Goal: Transaction & Acquisition: Purchase product/service

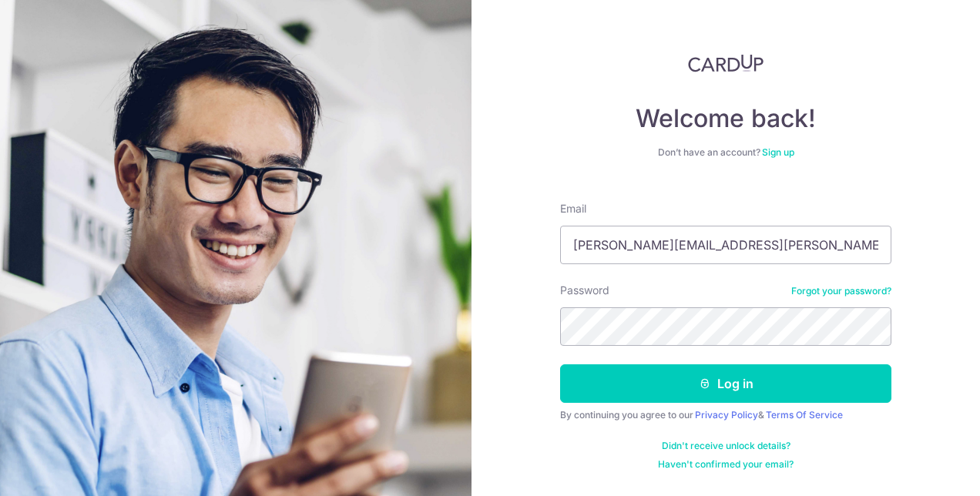
click at [736, 405] on form "Email webster.zhou@gmail.com Password Forgot your password? Log in By continuin…" at bounding box center [725, 329] width 331 height 281
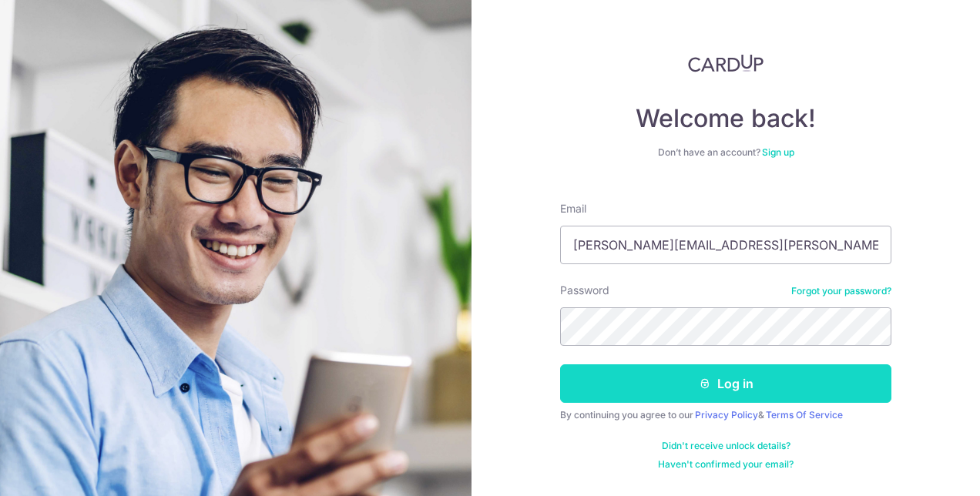
click at [754, 394] on button "Log in" at bounding box center [725, 383] width 331 height 39
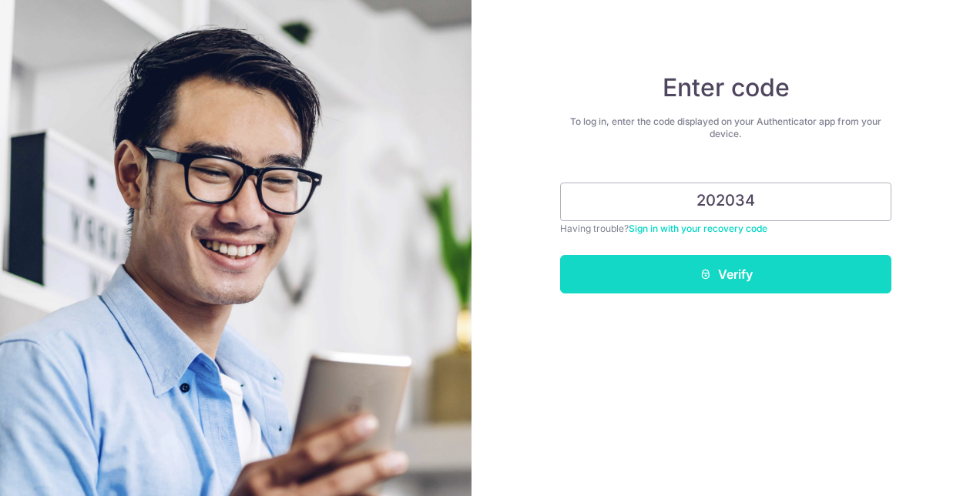
type input "202034"
click at [719, 277] on button "Verify" at bounding box center [725, 274] width 331 height 39
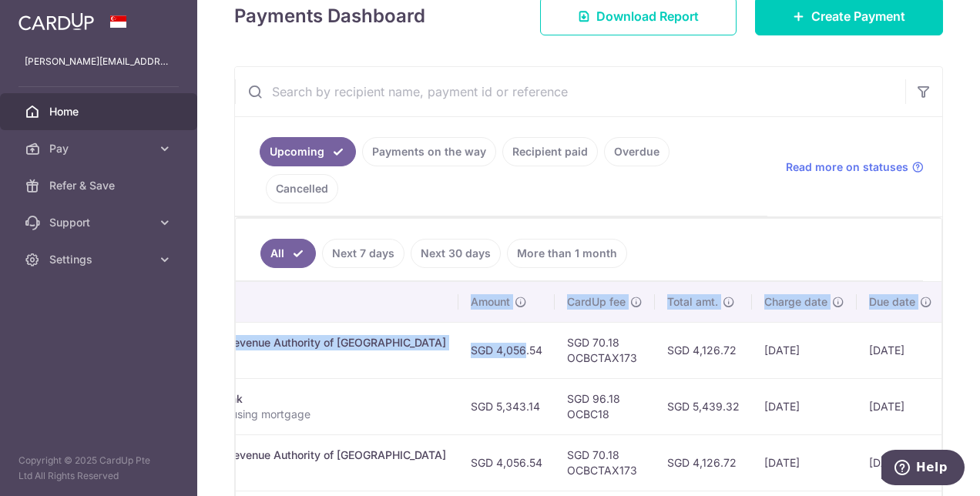
scroll to position [0, 501]
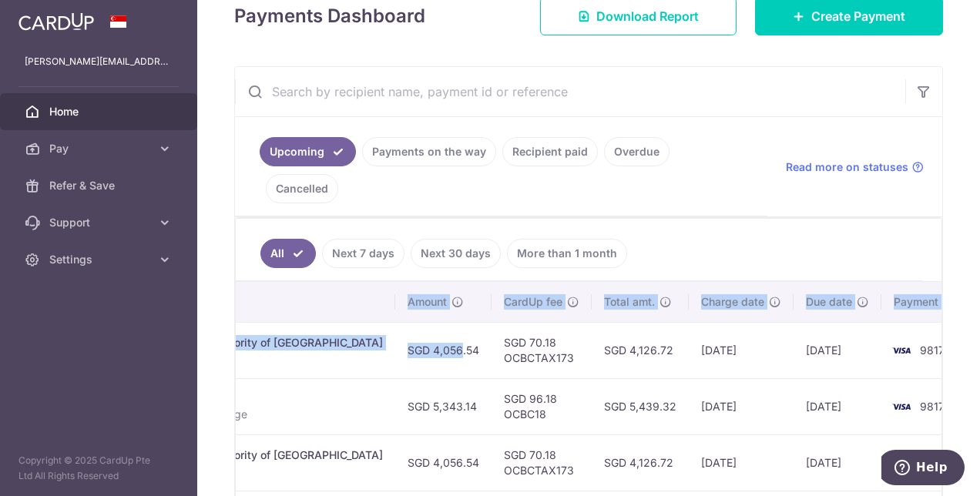
drag, startPoint x: 887, startPoint y: 310, endPoint x: 710, endPoint y: 472, distance: 240.4
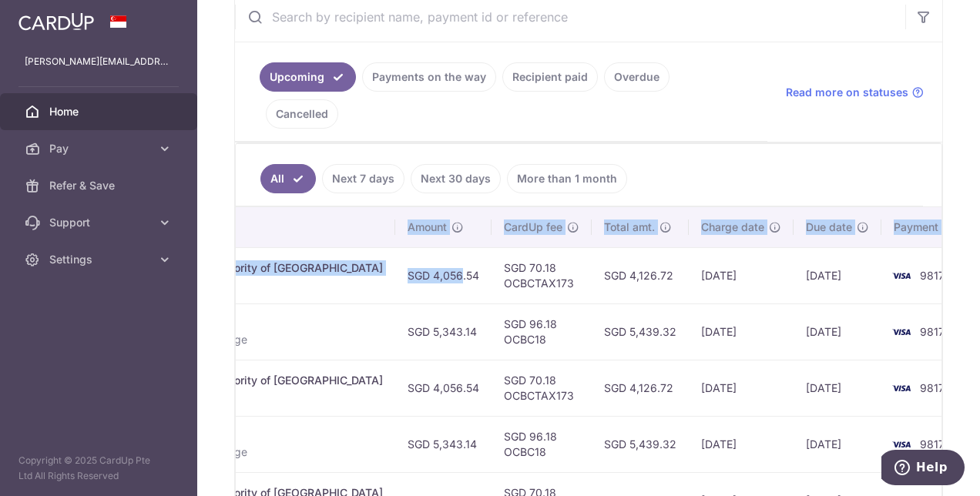
scroll to position [385, 0]
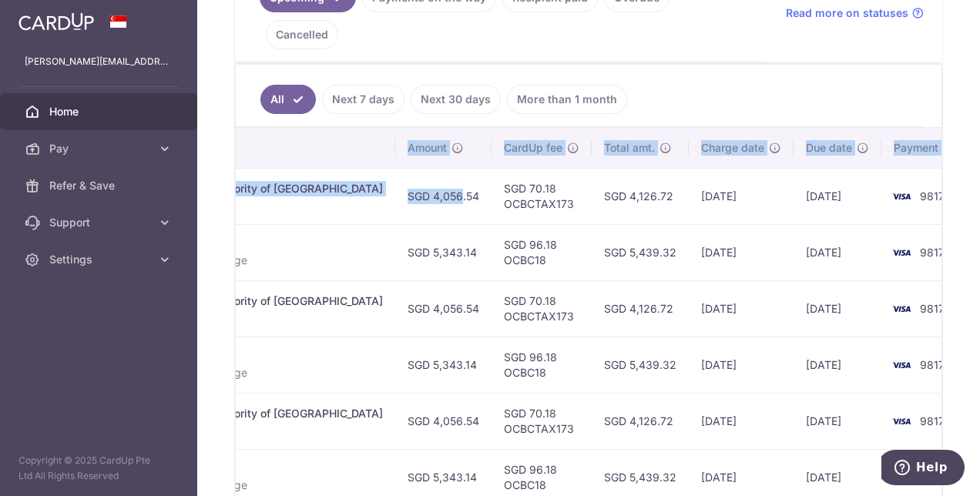
click at [509, 231] on td "SGD 96.18 OCBC18" at bounding box center [541, 252] width 100 height 56
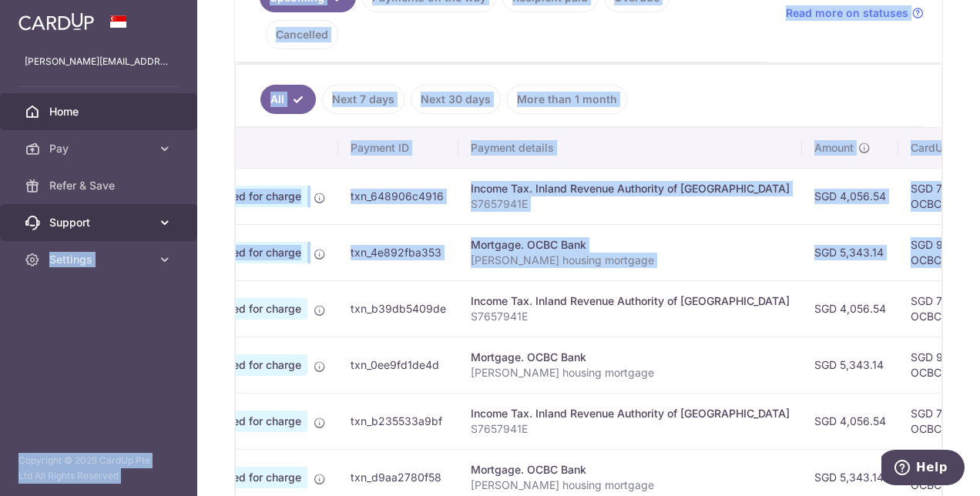
scroll to position [0, 0]
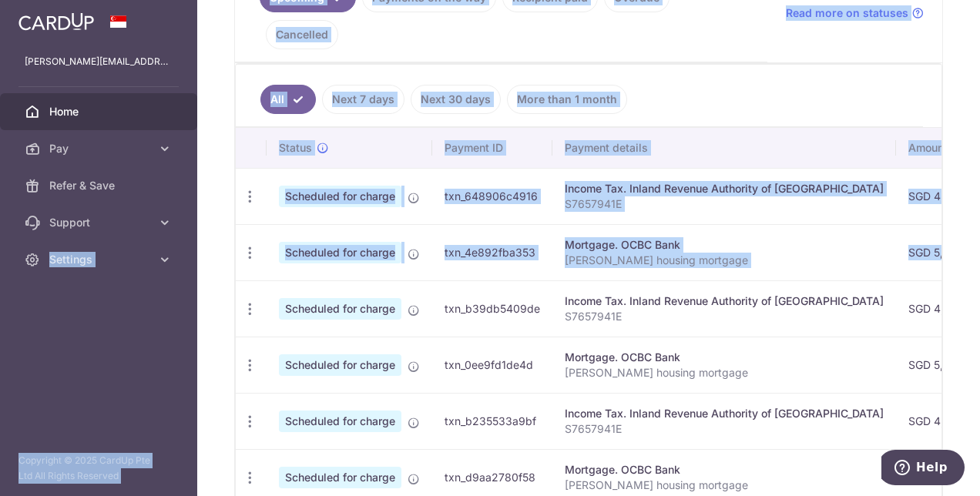
drag, startPoint x: 484, startPoint y: 217, endPoint x: 627, endPoint y: 193, distance: 144.5
click at [627, 224] on tr "Update payment Cancel payment Scheduled for charge txn_4e892fba353 Mortgage. OC…" at bounding box center [867, 252] width 1263 height 56
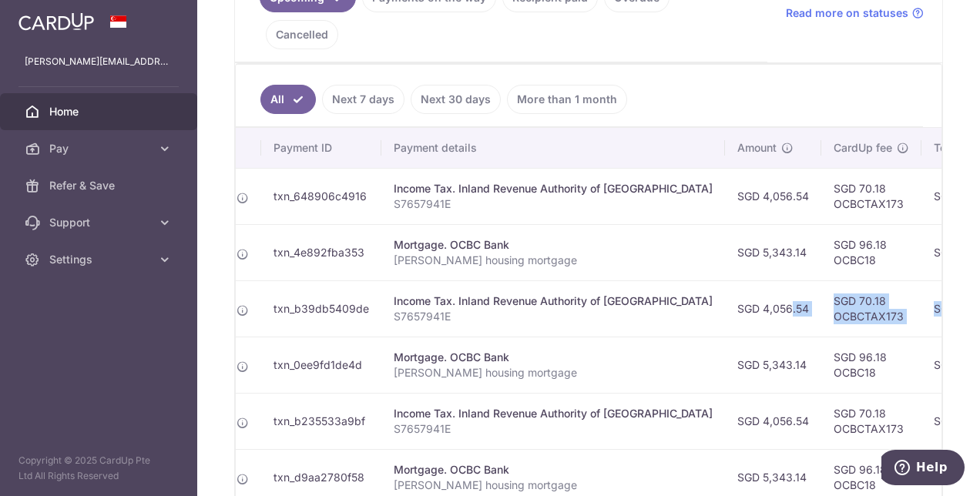
scroll to position [0, 501]
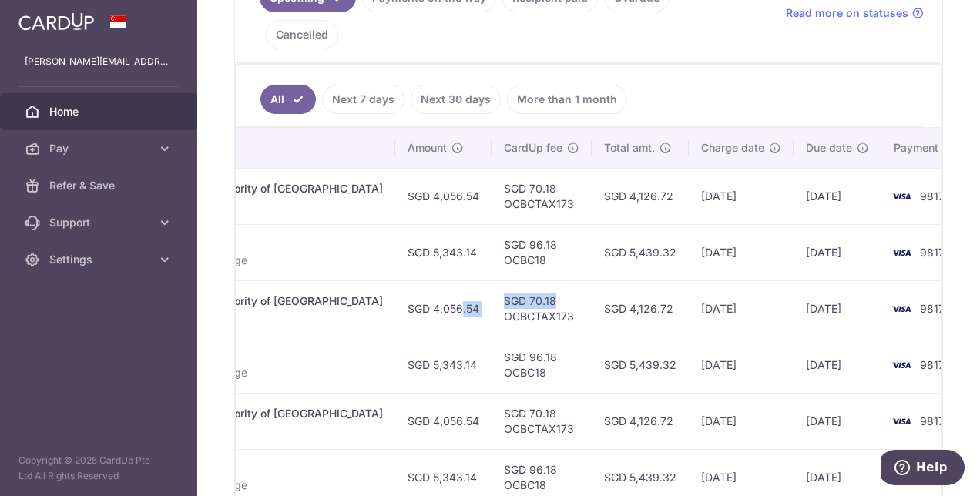
drag, startPoint x: 888, startPoint y: 273, endPoint x: 471, endPoint y: 267, distance: 416.7
click at [471, 280] on tr "Update payment Cancel payment Scheduled for charge txn_b39db5409de Income Tax. …" at bounding box center [366, 308] width 1263 height 56
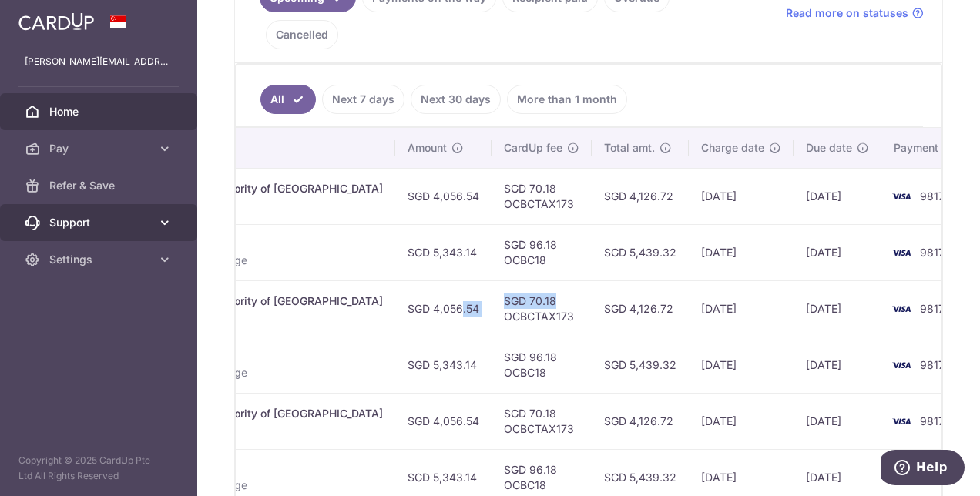
scroll to position [0, 0]
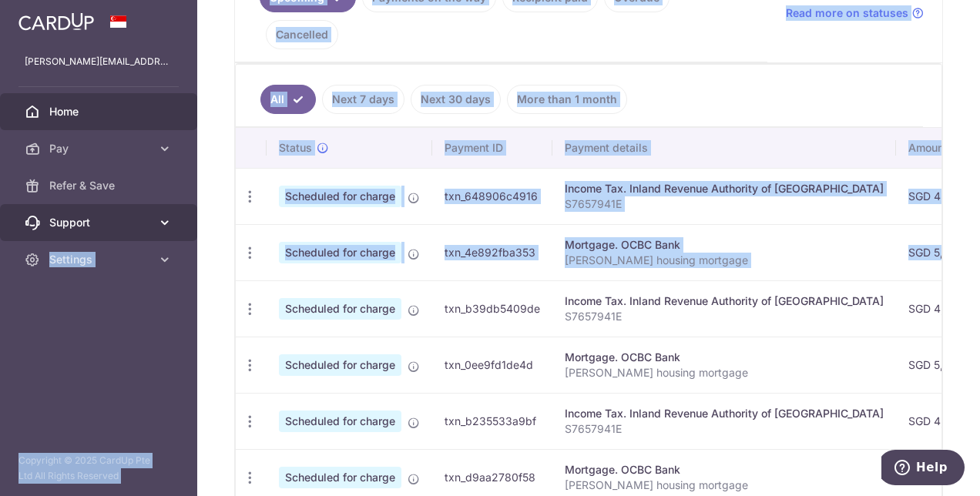
drag, startPoint x: 471, startPoint y: 207, endPoint x: 169, endPoint y: 214, distance: 302.8
click at [169, 214] on main "webster.zhou@gmail.com Home Pay Payments Recipients Cards Refer & Save Support …" at bounding box center [490, 248] width 980 height 496
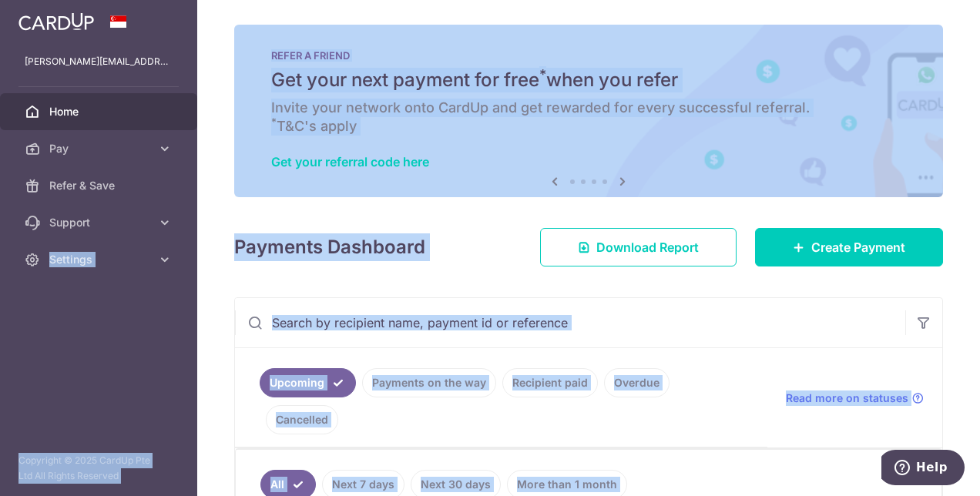
click at [487, 280] on div "× Pause Schedule Pause all future payments in this series Pause just this one p…" at bounding box center [588, 248] width 783 height 496
drag, startPoint x: 948, startPoint y: 109, endPoint x: 865, endPoint y: 153, distance: 93.7
click at [950, 109] on div "× Pause Schedule Pause all future payments in this series Pause just this one p…" at bounding box center [588, 248] width 783 height 496
click at [468, 251] on div "Payments Dashboard Download Report Create Payment" at bounding box center [588, 244] width 709 height 45
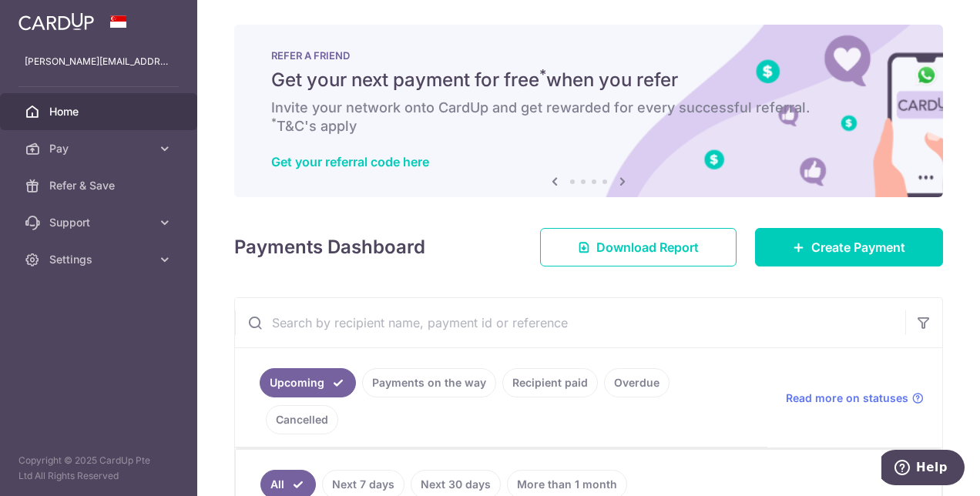
click at [570, 180] on li at bounding box center [572, 181] width 5 height 5
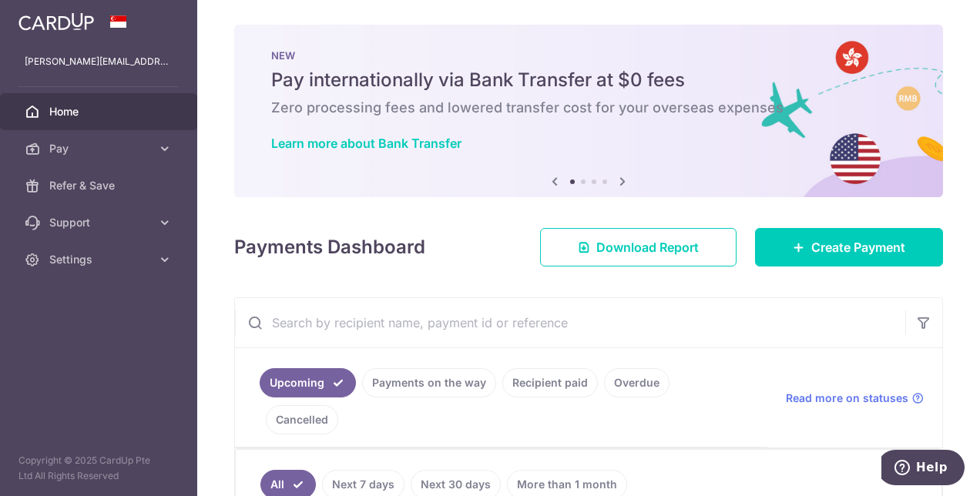
click at [581, 180] on li at bounding box center [583, 181] width 5 height 5
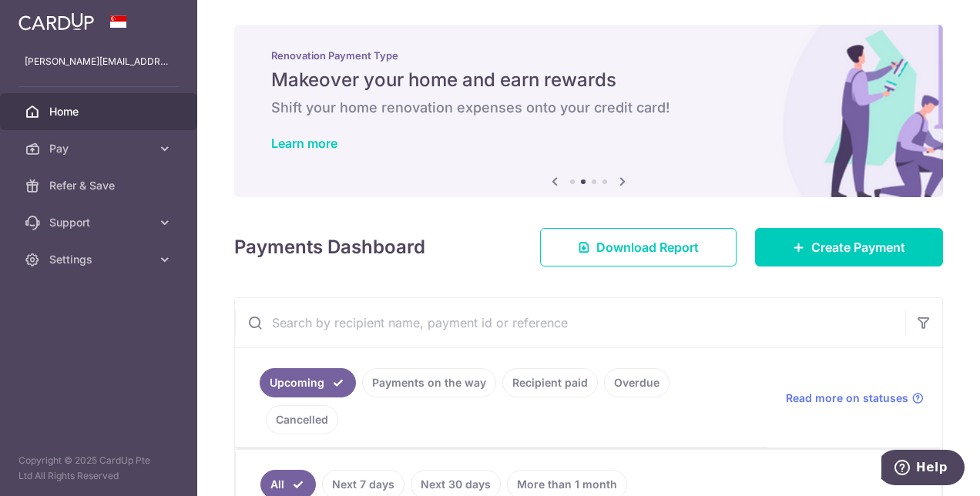
click at [587, 183] on ol at bounding box center [588, 181] width 37 height 5
click at [592, 182] on li at bounding box center [594, 181] width 5 height 5
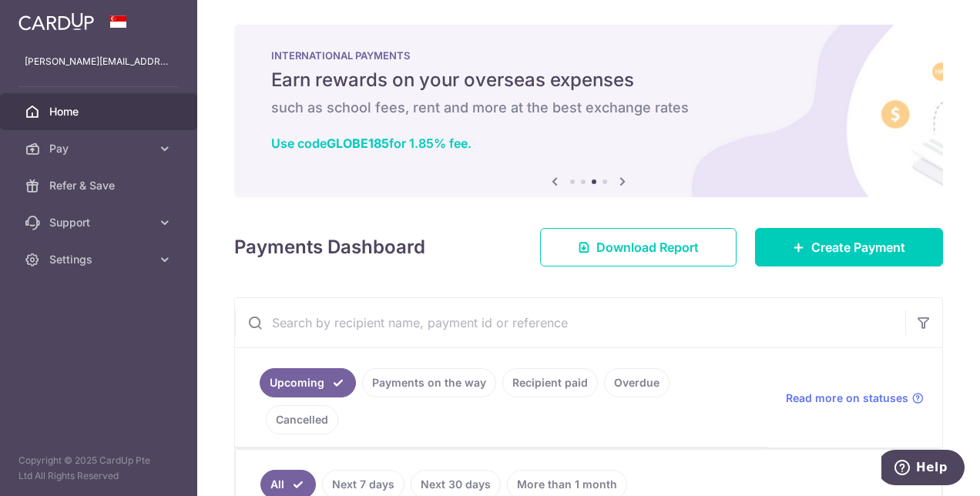
click at [602, 180] on li at bounding box center [604, 181] width 5 height 5
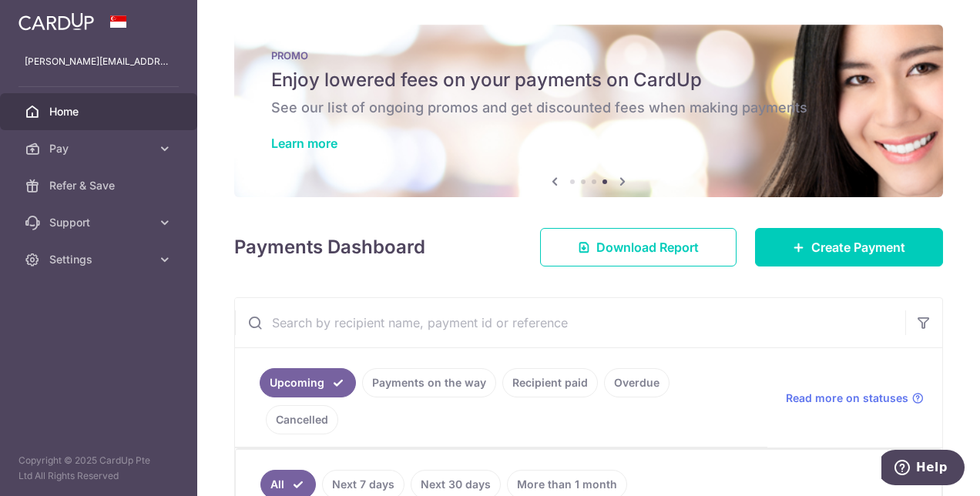
click at [592, 179] on ol at bounding box center [588, 181] width 37 height 5
click at [592, 183] on li at bounding box center [594, 181] width 5 height 5
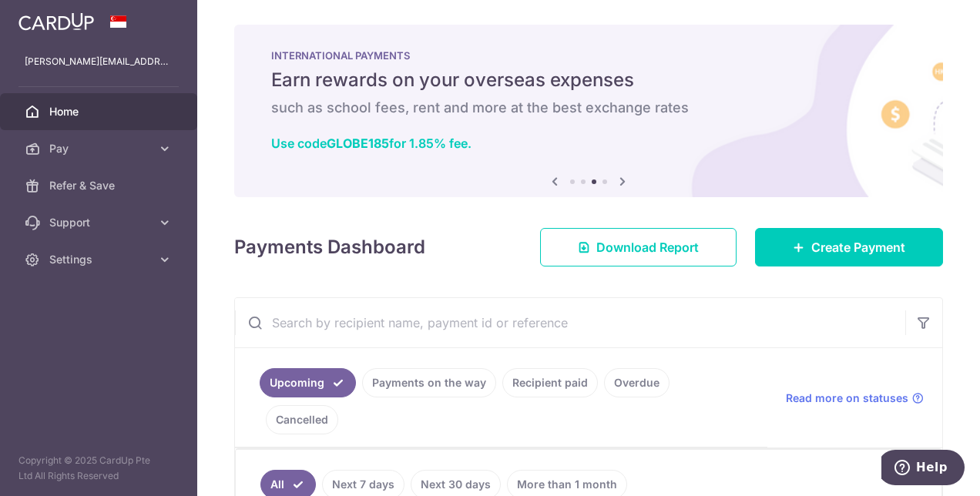
click at [602, 182] on li at bounding box center [604, 181] width 5 height 5
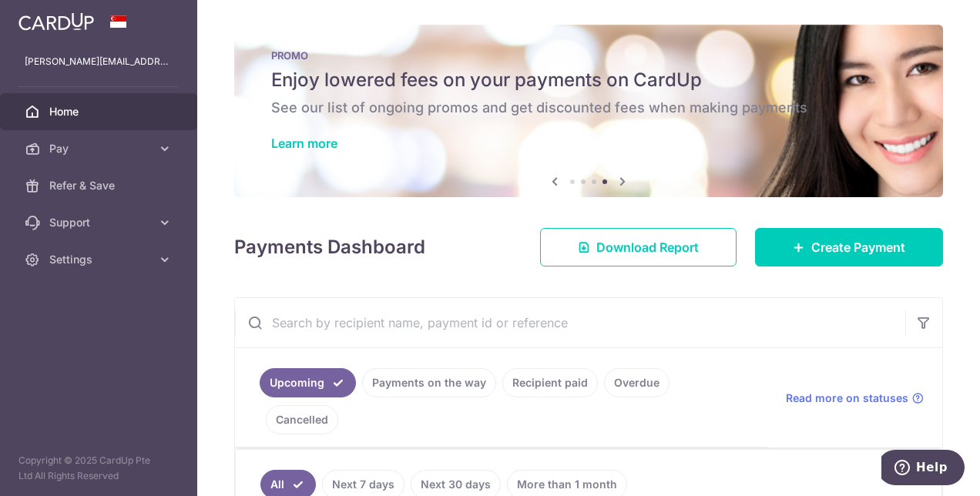
click at [619, 182] on icon at bounding box center [622, 181] width 18 height 19
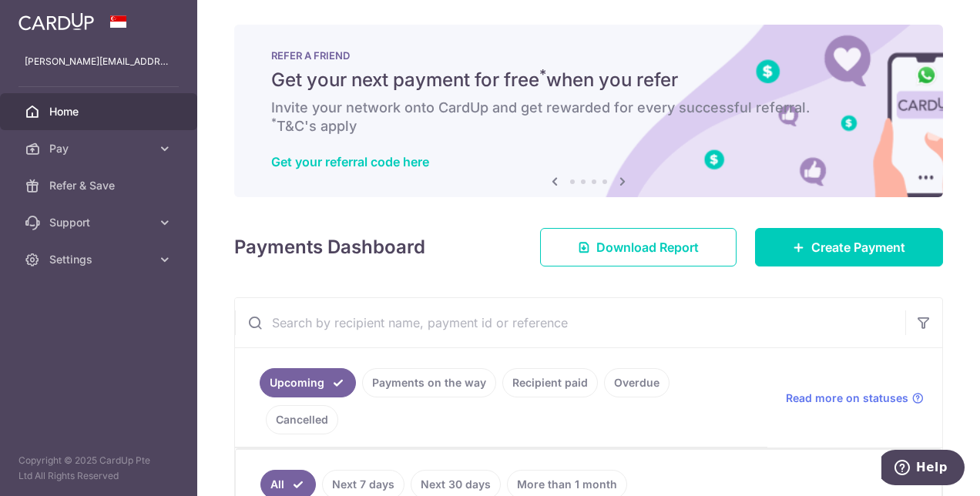
click at [619, 182] on icon at bounding box center [622, 181] width 18 height 19
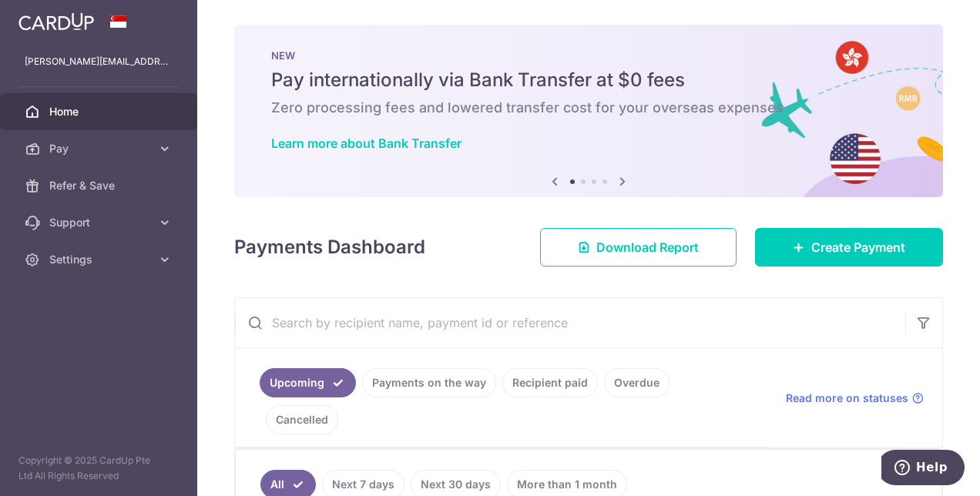
click at [619, 182] on icon at bounding box center [622, 181] width 18 height 19
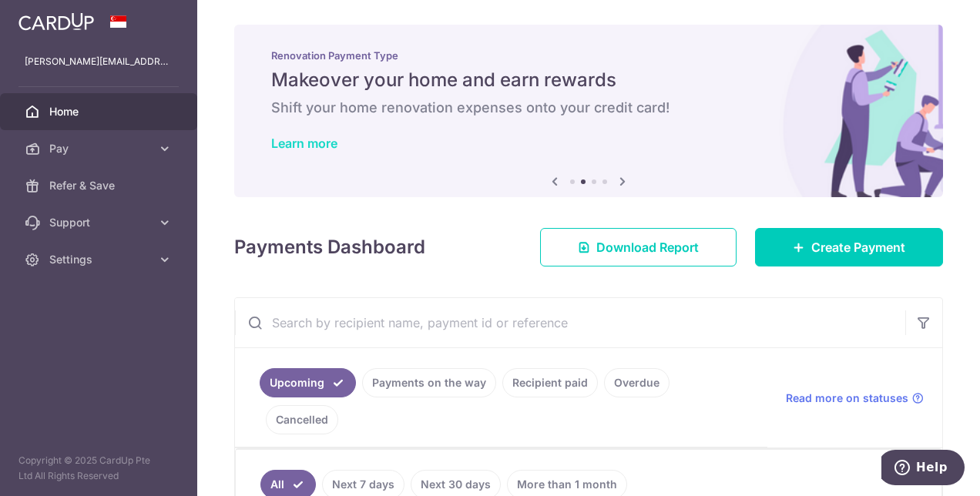
click at [324, 139] on link "Learn more" at bounding box center [304, 143] width 66 height 15
click at [570, 183] on li at bounding box center [572, 181] width 5 height 5
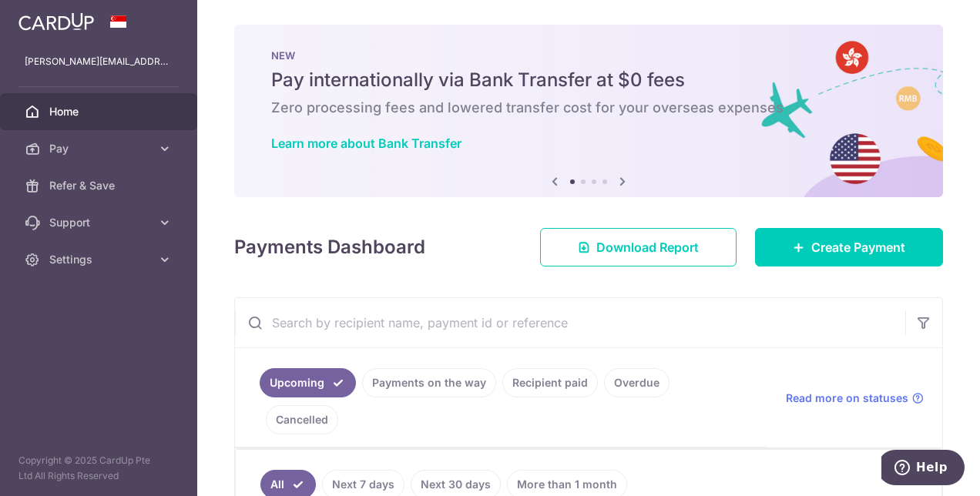
click at [547, 183] on icon at bounding box center [554, 181] width 18 height 19
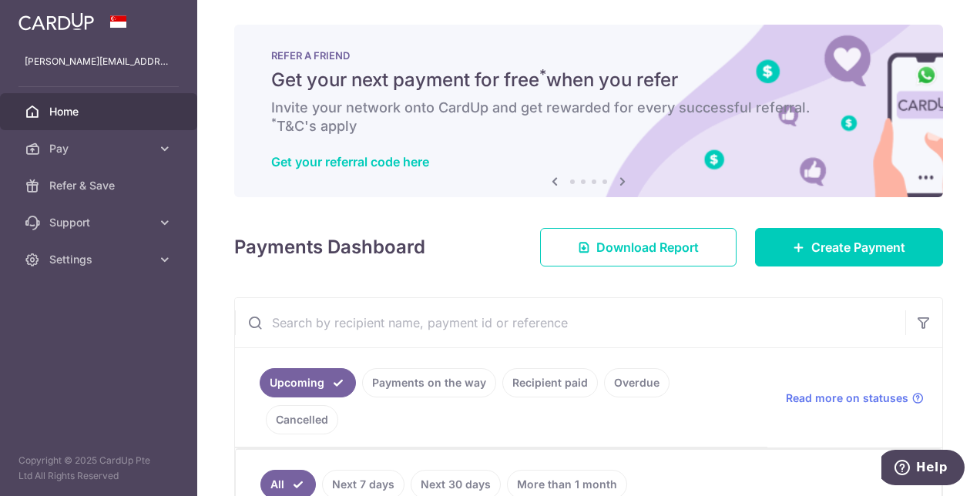
click at [547, 183] on icon at bounding box center [554, 181] width 18 height 19
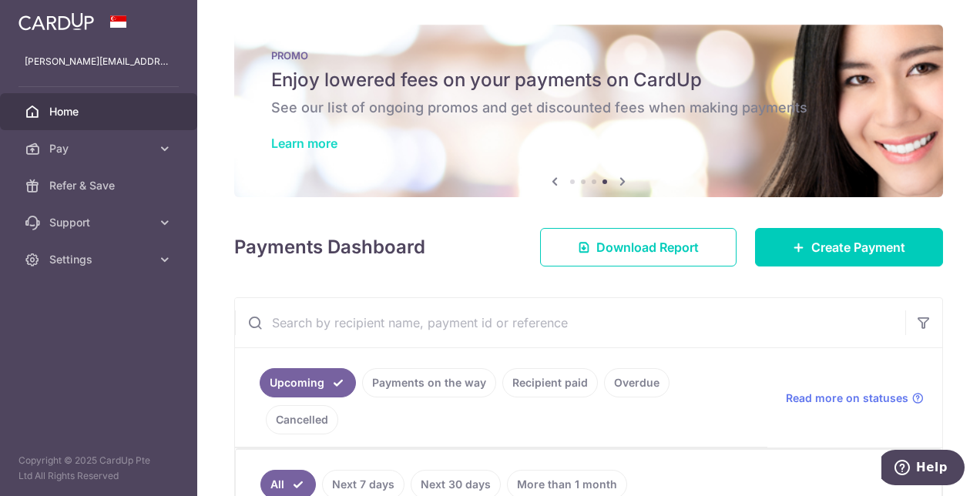
click at [332, 146] on link "Learn more" at bounding box center [304, 143] width 66 height 15
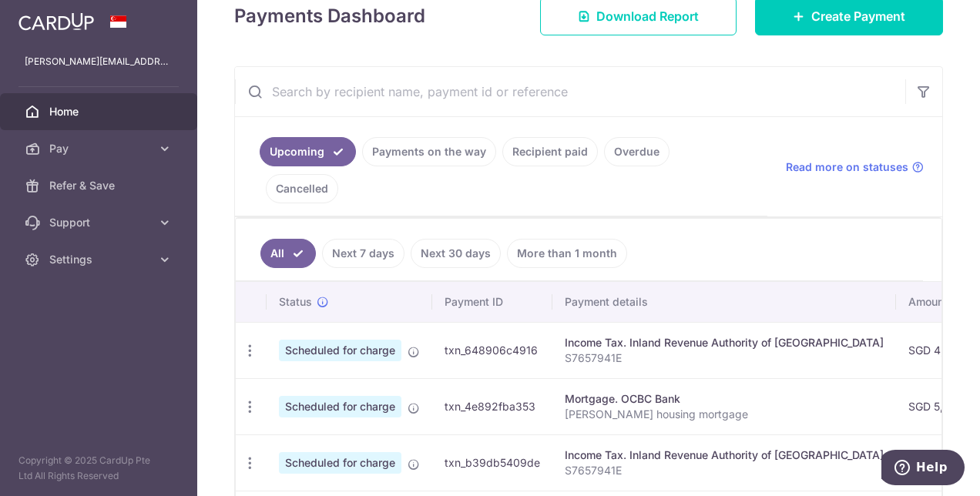
scroll to position [308, 0]
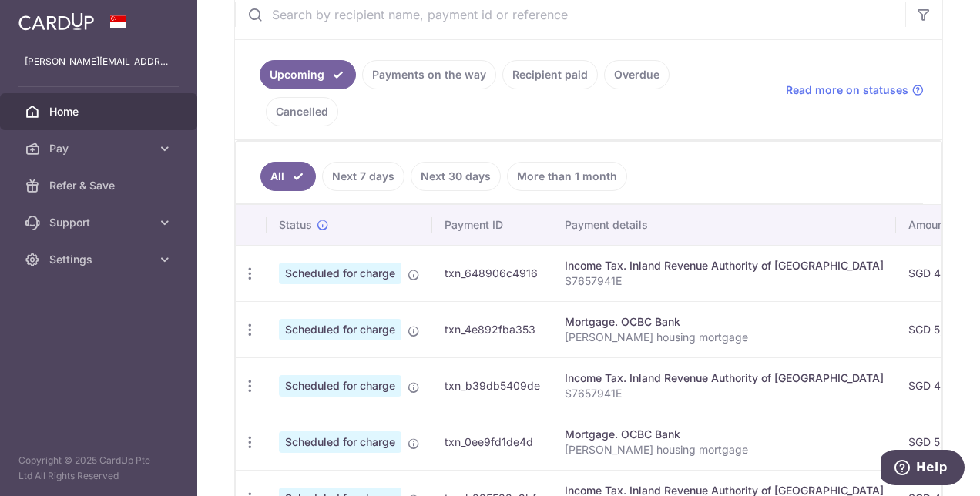
click at [726, 386] on p "S7657941E" at bounding box center [724, 393] width 319 height 15
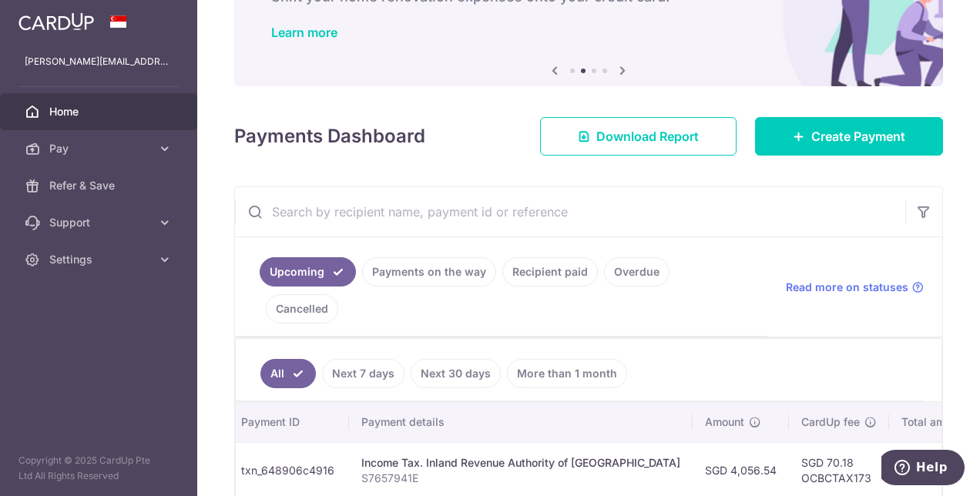
scroll to position [0, 0]
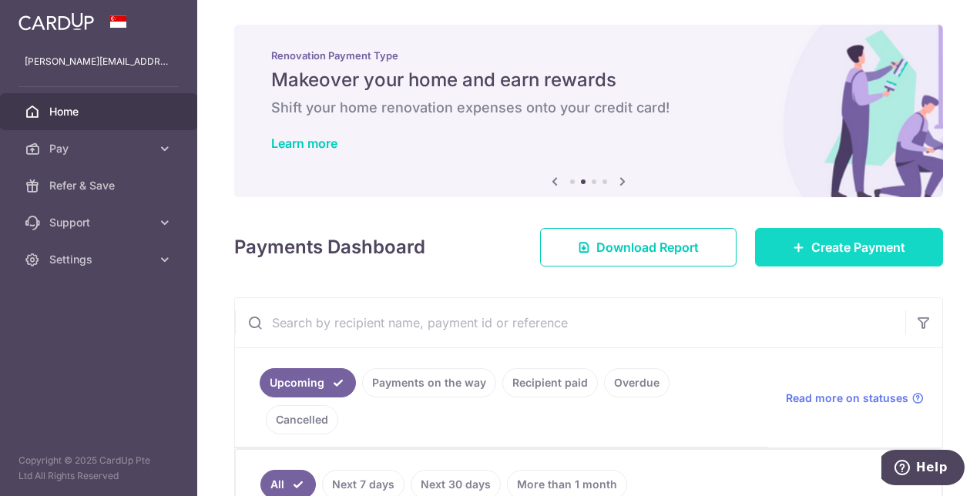
click at [840, 240] on span "Create Payment" at bounding box center [858, 247] width 94 height 18
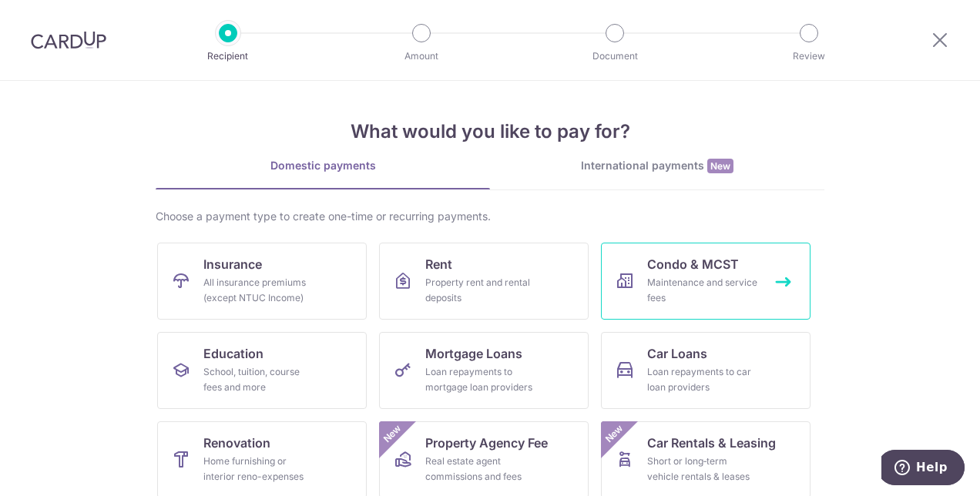
click at [690, 282] on div "Maintenance and service fees" at bounding box center [702, 290] width 111 height 31
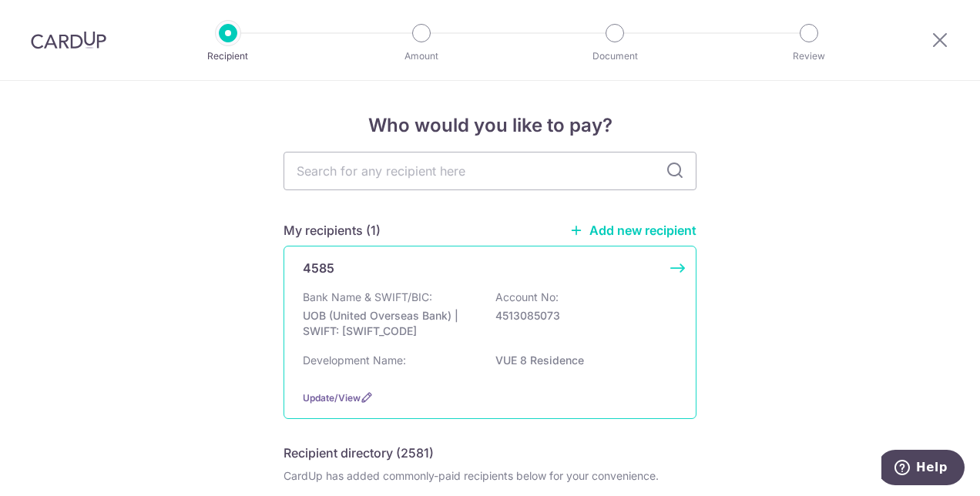
click at [565, 305] on div "Bank Name & SWIFT/BIC: UOB (United Overseas Bank) | SWIFT: UOVBSGSGXXX Account …" at bounding box center [490, 318] width 374 height 57
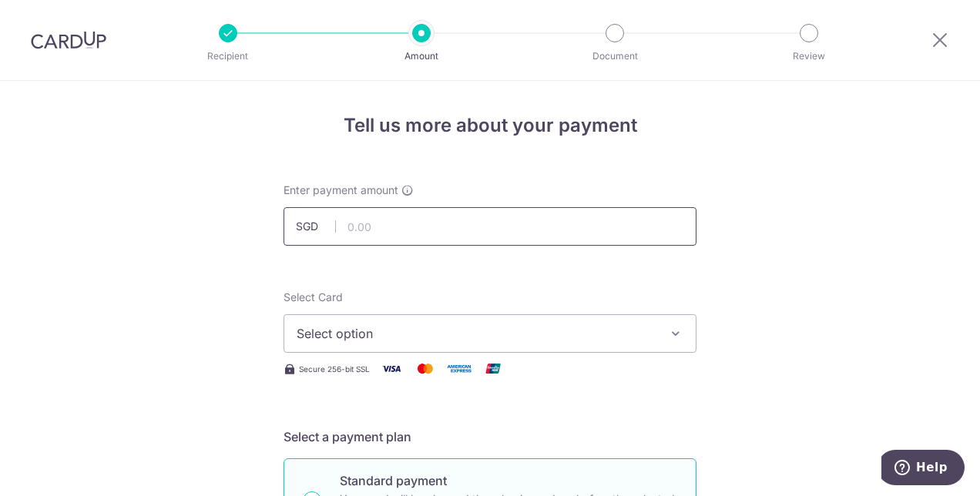
click at [364, 222] on input "text" at bounding box center [489, 226] width 413 height 39
type input "1,213.17"
click at [468, 329] on span "Select option" at bounding box center [476, 333] width 359 height 18
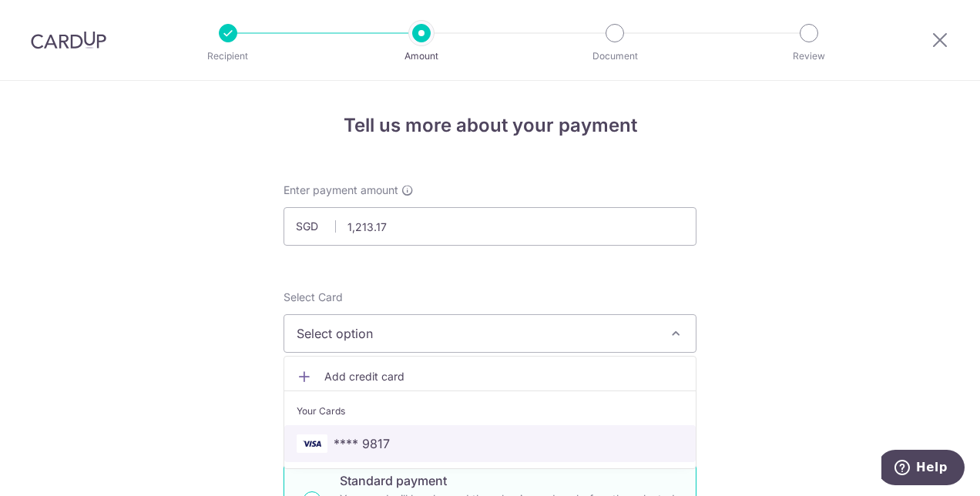
drag, startPoint x: 400, startPoint y: 446, endPoint x: 722, endPoint y: 326, distance: 343.7
click at [400, 446] on span "**** 9817" at bounding box center [490, 443] width 387 height 18
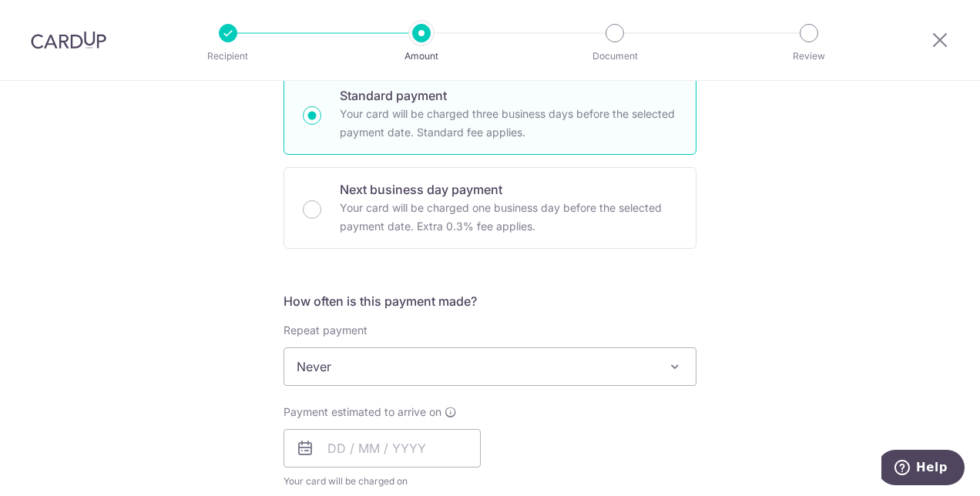
scroll to position [462, 0]
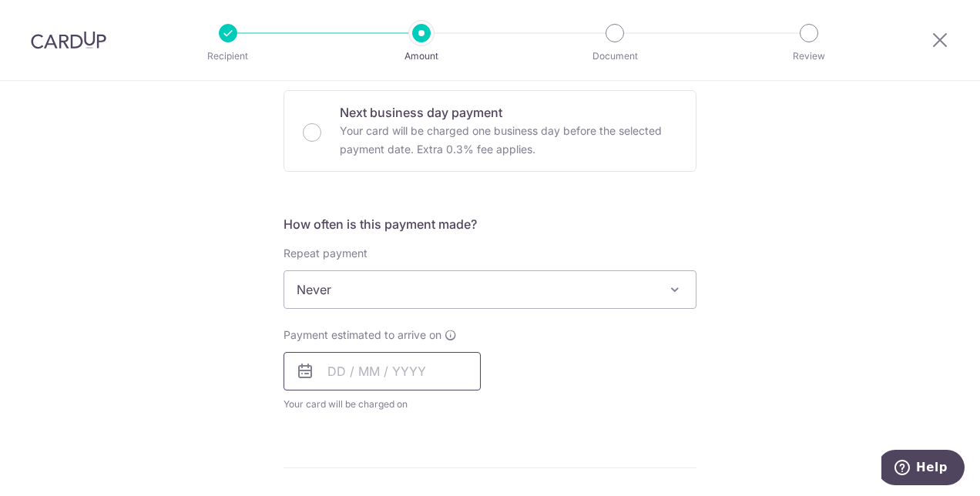
click at [327, 367] on input "text" at bounding box center [381, 371] width 197 height 39
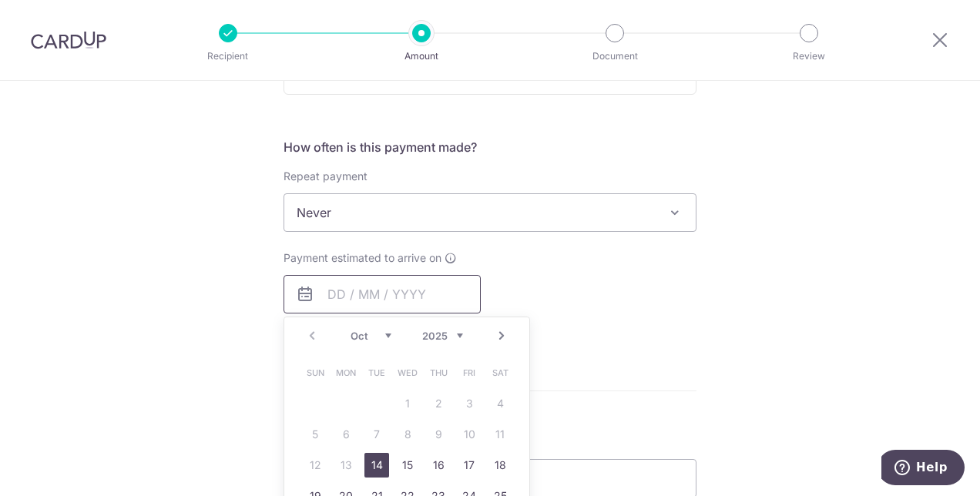
scroll to position [616, 0]
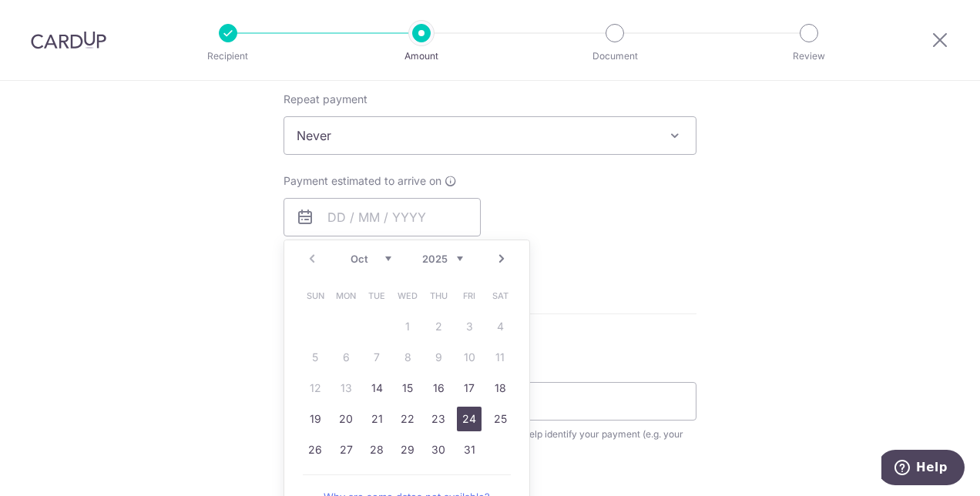
drag, startPoint x: 459, startPoint y: 414, endPoint x: 661, endPoint y: 293, distance: 235.7
click at [459, 414] on link "24" at bounding box center [469, 419] width 25 height 25
type input "[DATE]"
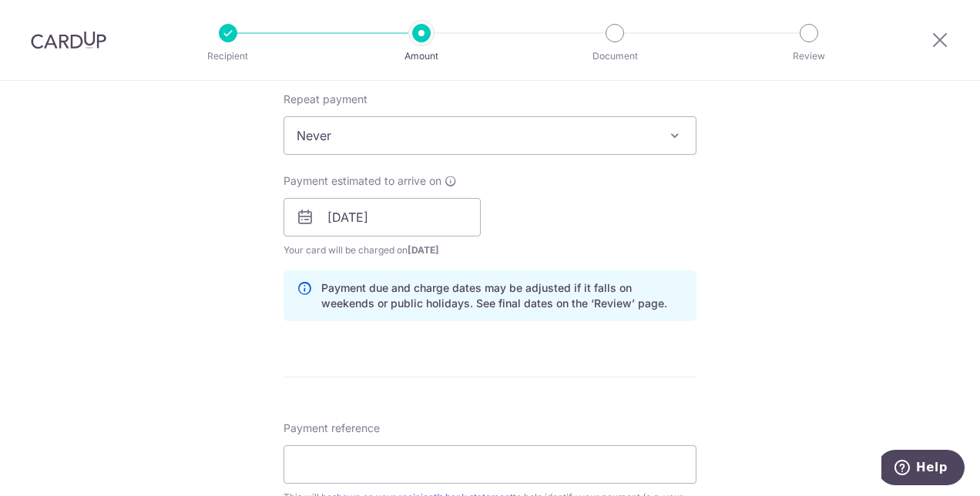
scroll to position [770, 0]
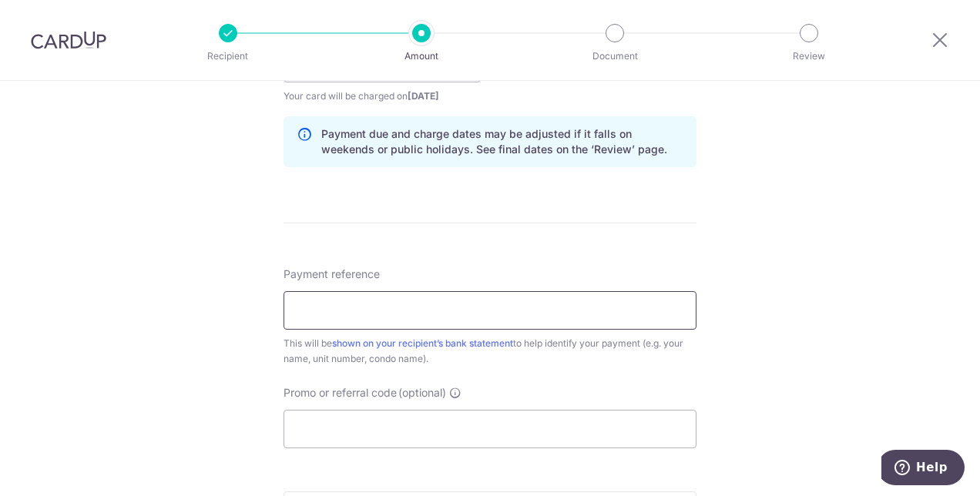
click at [338, 309] on input "Payment reference" at bounding box center [489, 310] width 413 height 39
type input "Blk 87 Unit 09-12"
click at [852, 311] on div "Tell us more about your payment Enter payment amount SGD 1,213.17 1213.17 Selec…" at bounding box center [490, 39] width 980 height 1457
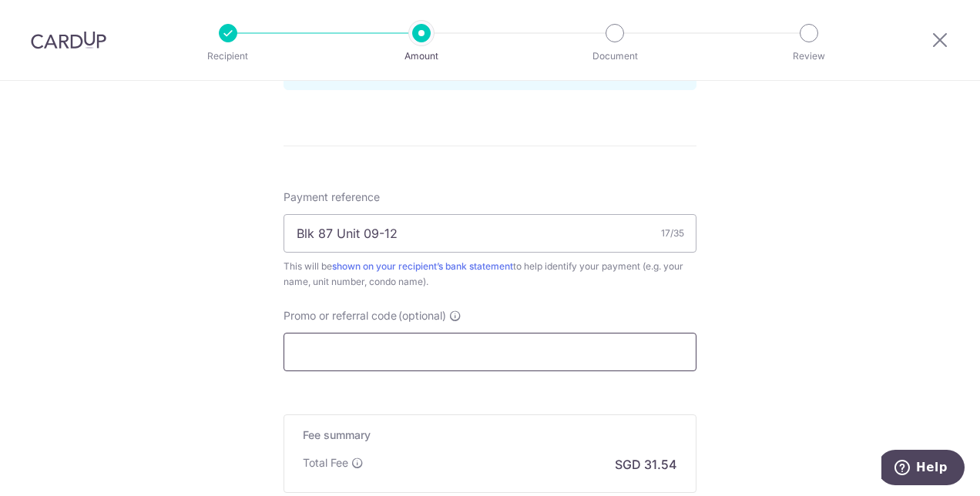
click at [408, 337] on input "Promo or referral code (optional)" at bounding box center [489, 352] width 413 height 39
paste input "OCBC195"
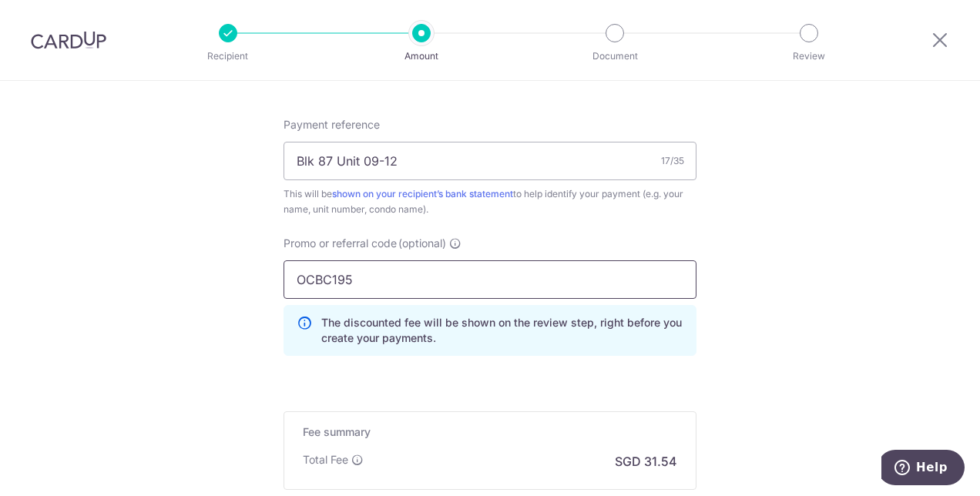
scroll to position [1001, 0]
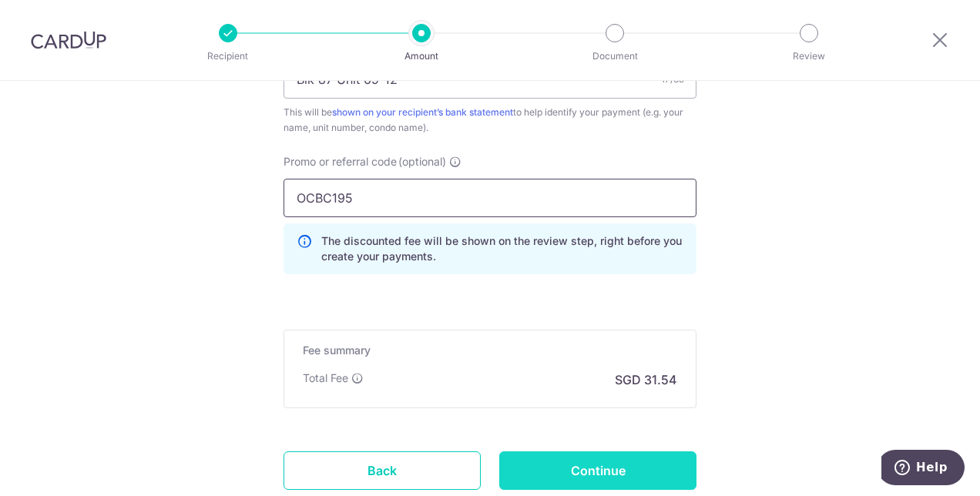
type input "OCBC195"
click at [610, 467] on input "Continue" at bounding box center [597, 470] width 197 height 39
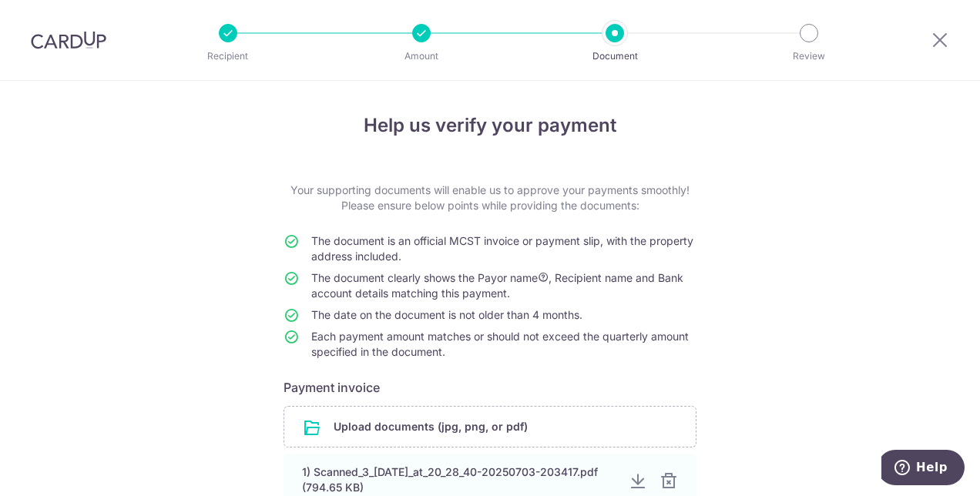
scroll to position [154, 0]
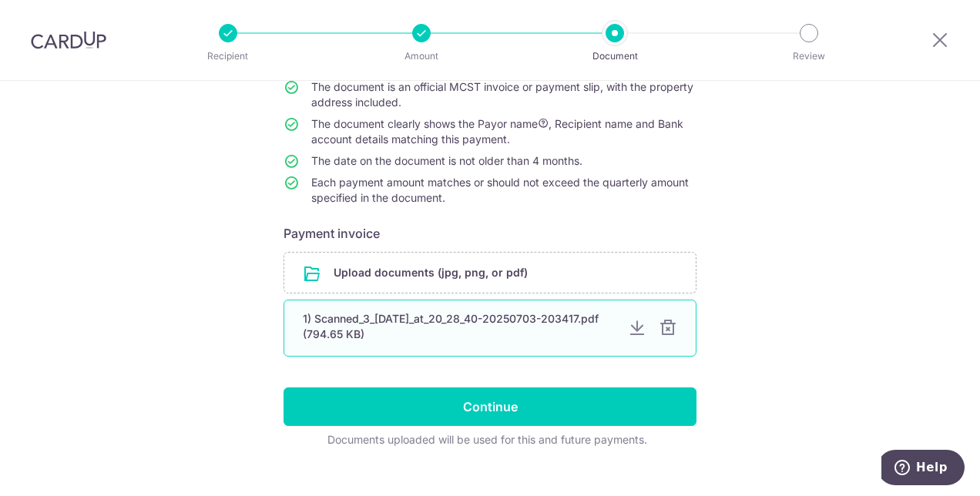
click at [670, 330] on div at bounding box center [668, 328] width 18 height 18
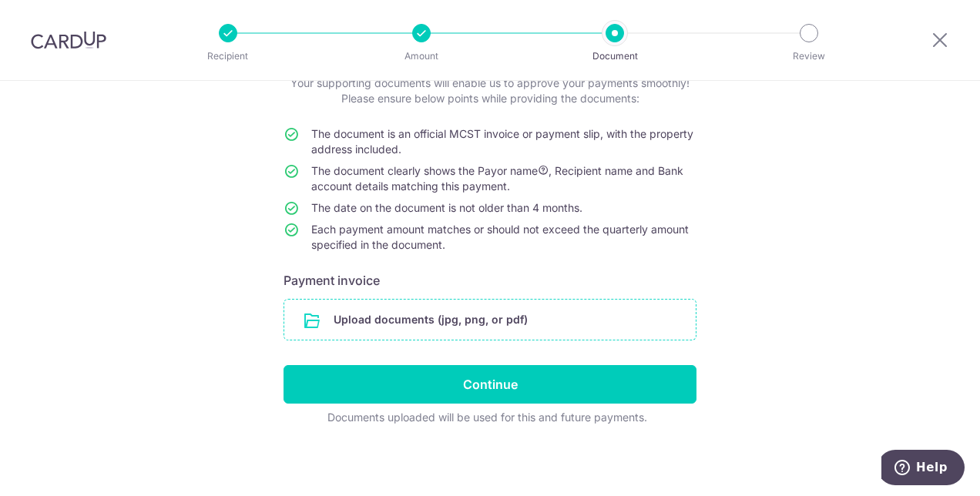
click at [464, 310] on input "file" at bounding box center [489, 320] width 411 height 40
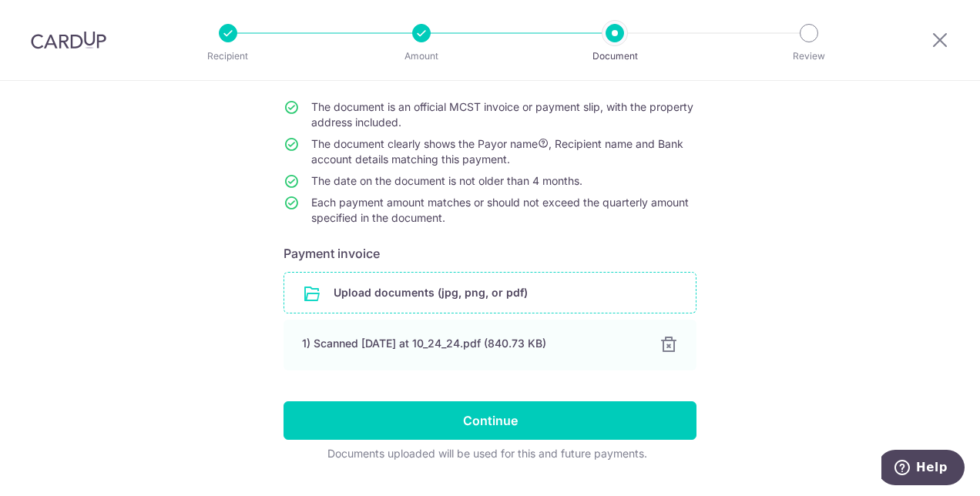
scroll to position [170, 0]
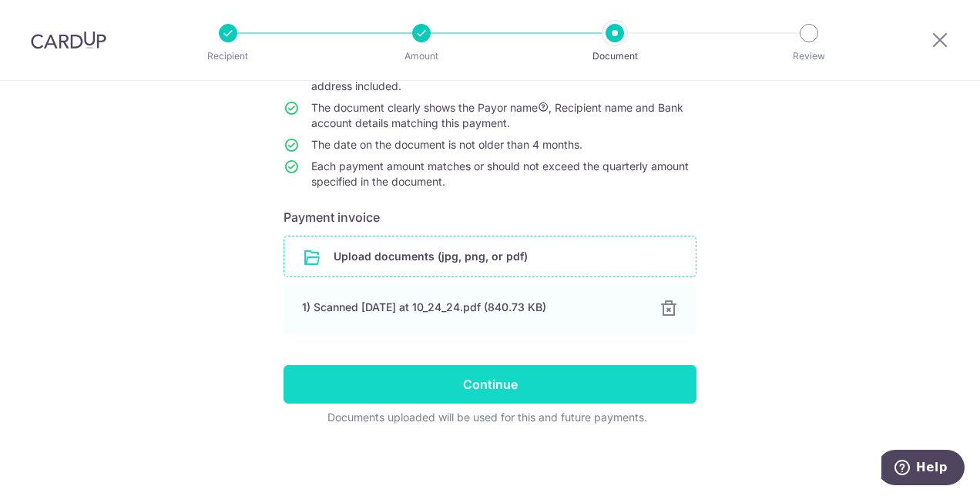
click at [427, 374] on input "Continue" at bounding box center [489, 384] width 413 height 39
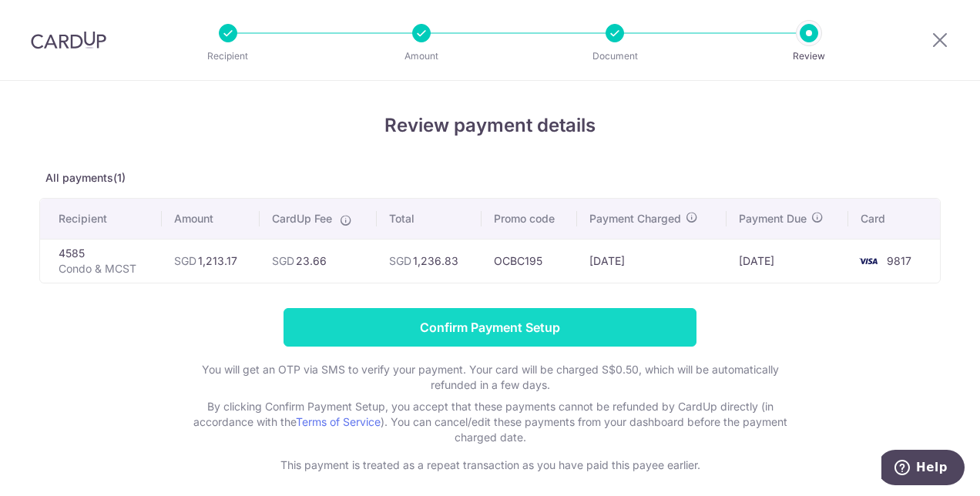
click at [524, 320] on input "Confirm Payment Setup" at bounding box center [489, 327] width 413 height 39
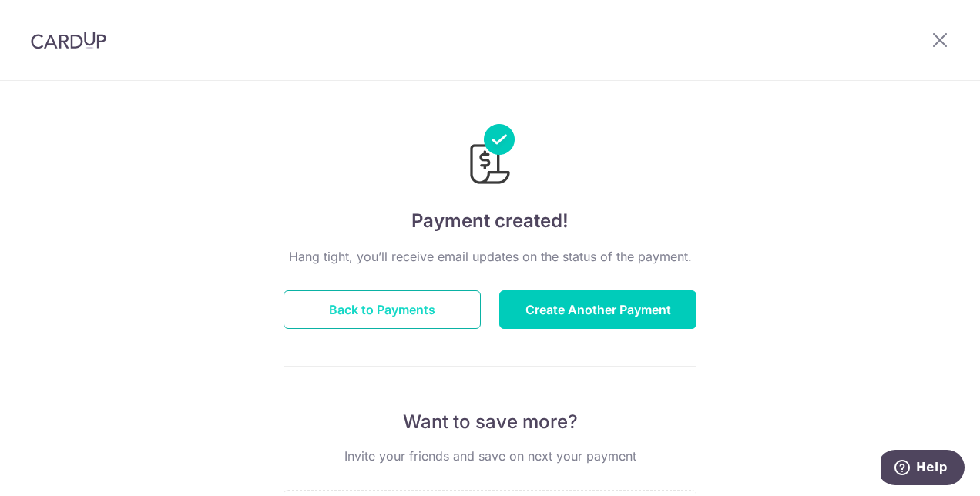
click at [409, 322] on button "Back to Payments" at bounding box center [381, 309] width 197 height 39
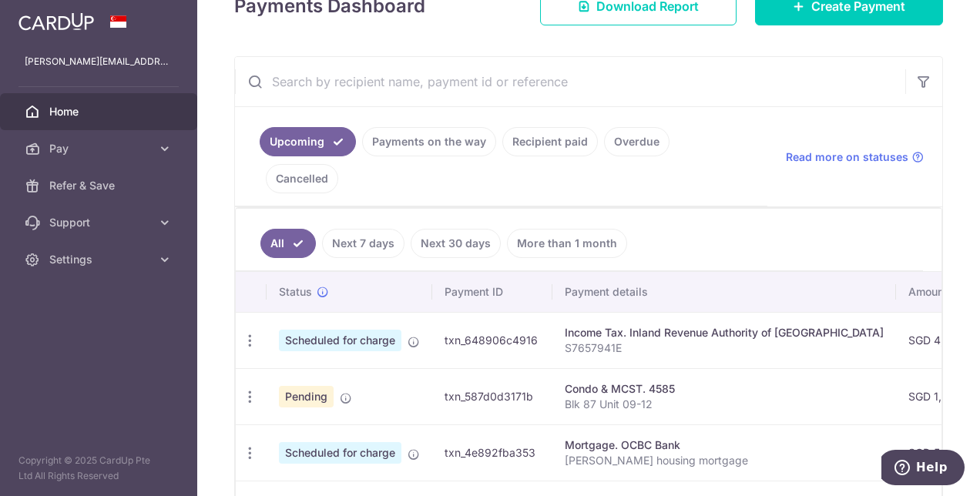
scroll to position [308, 0]
